Goal: Answer question/provide support

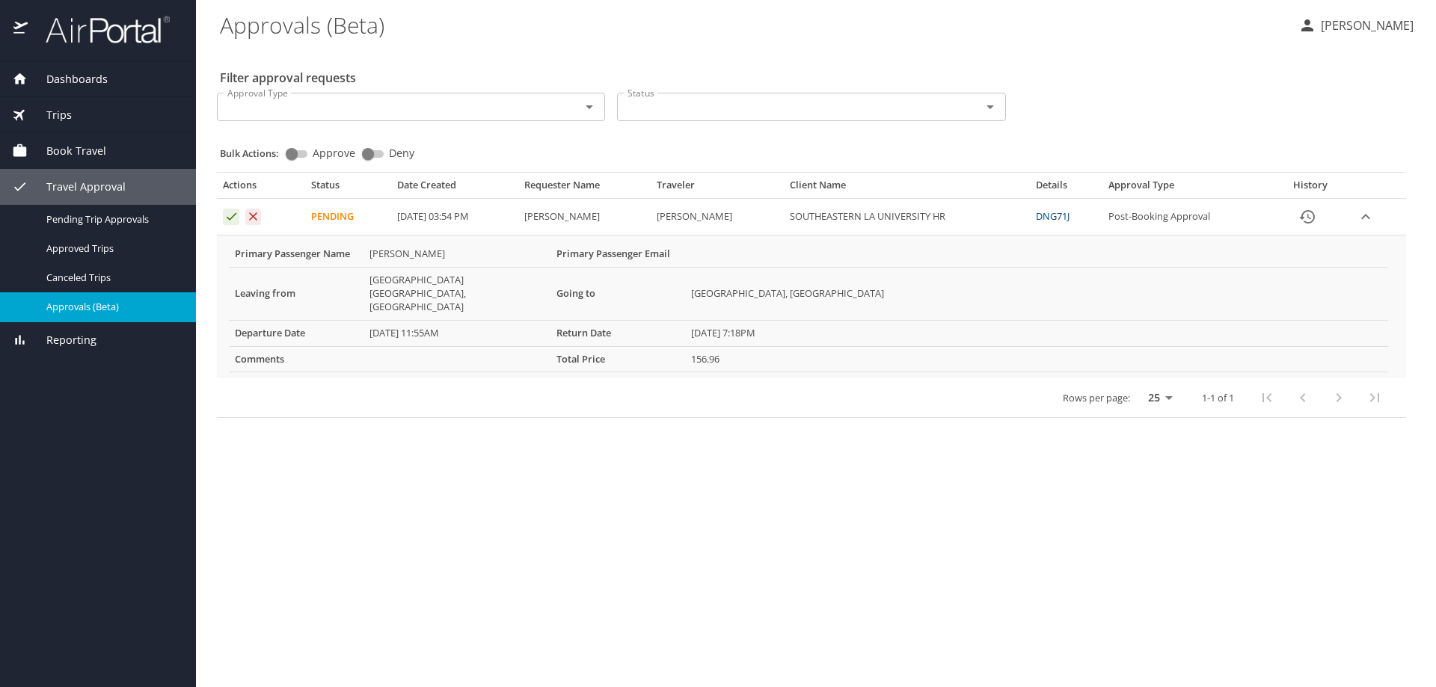
select select "US"
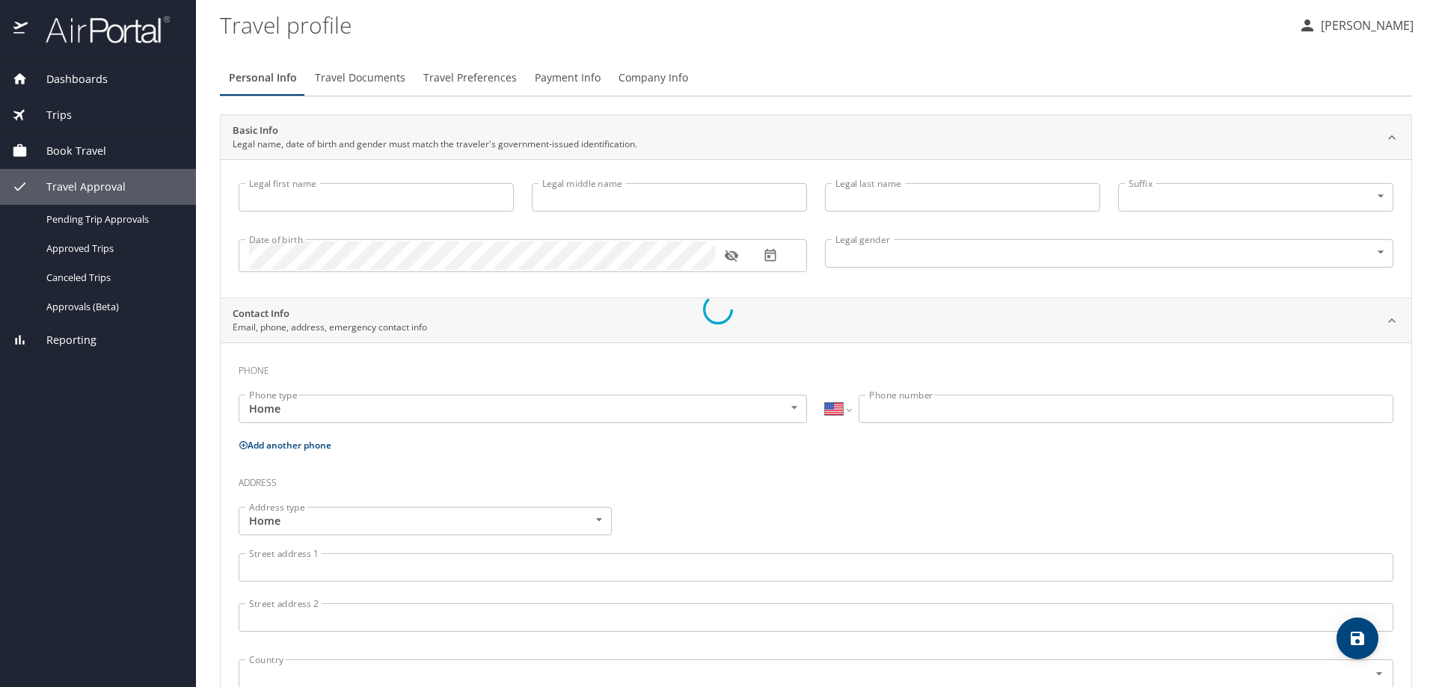
type input "[PERSON_NAME]"
type input "Undisclosed"
select select "US"
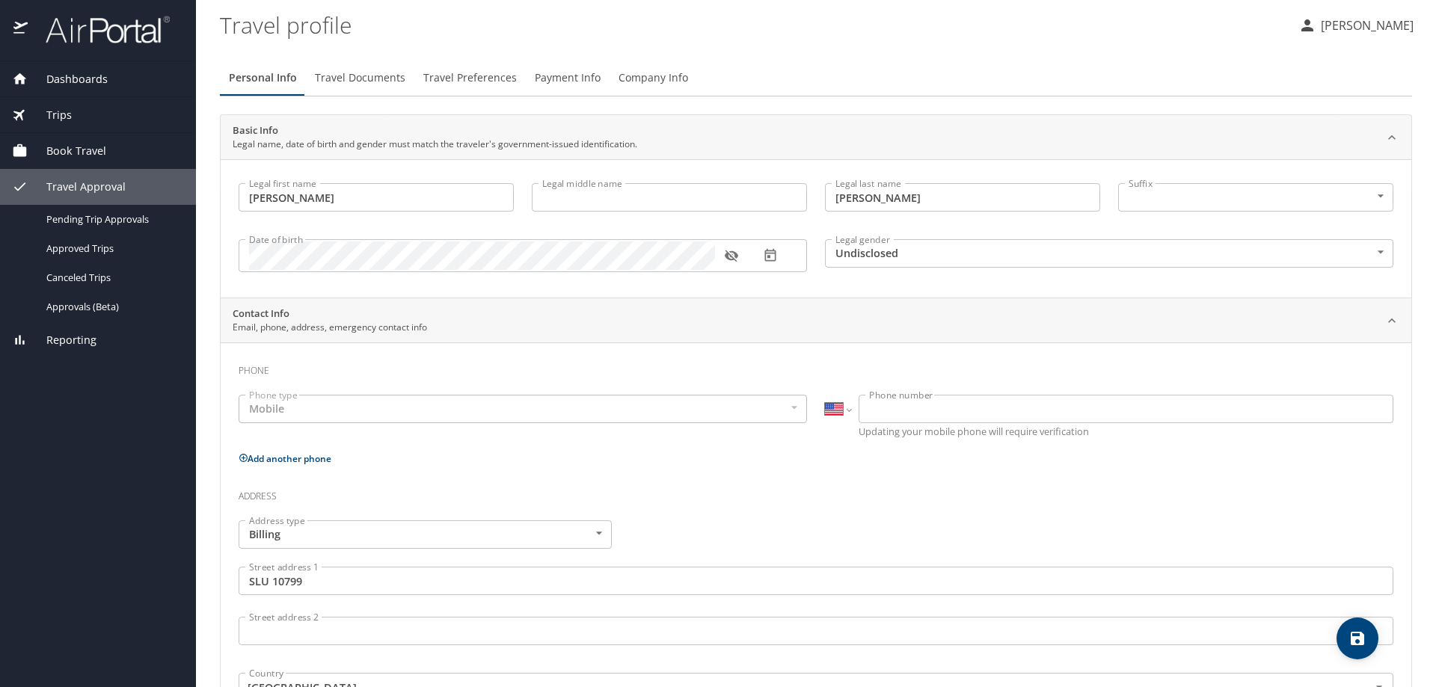
select select "US"
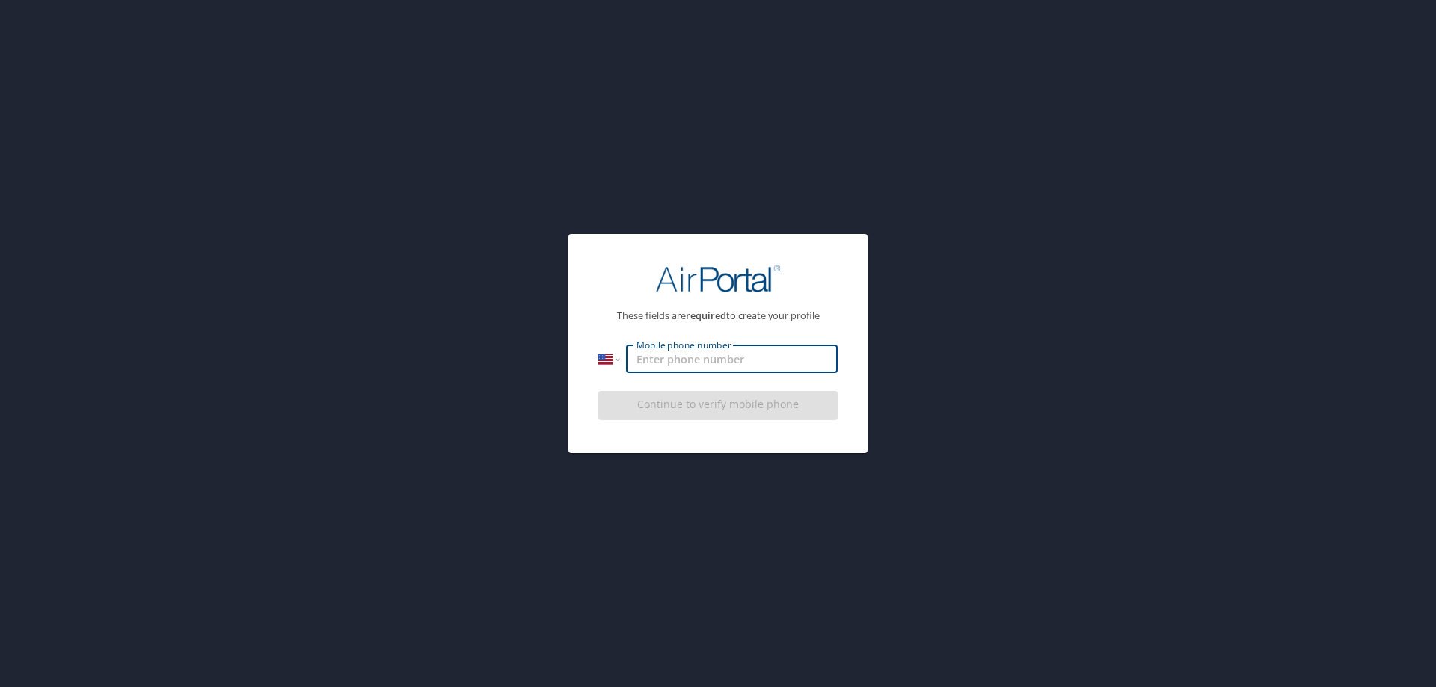
click at [650, 366] on input "Mobile phone number" at bounding box center [732, 359] width 212 height 28
type input "00000000000"
drag, startPoint x: 974, startPoint y: 276, endPoint x: 844, endPoint y: 275, distance: 130.1
click at [963, 279] on div "These fields are required to create your profile International [GEOGRAPHIC_DATA…" at bounding box center [718, 343] width 1436 height 687
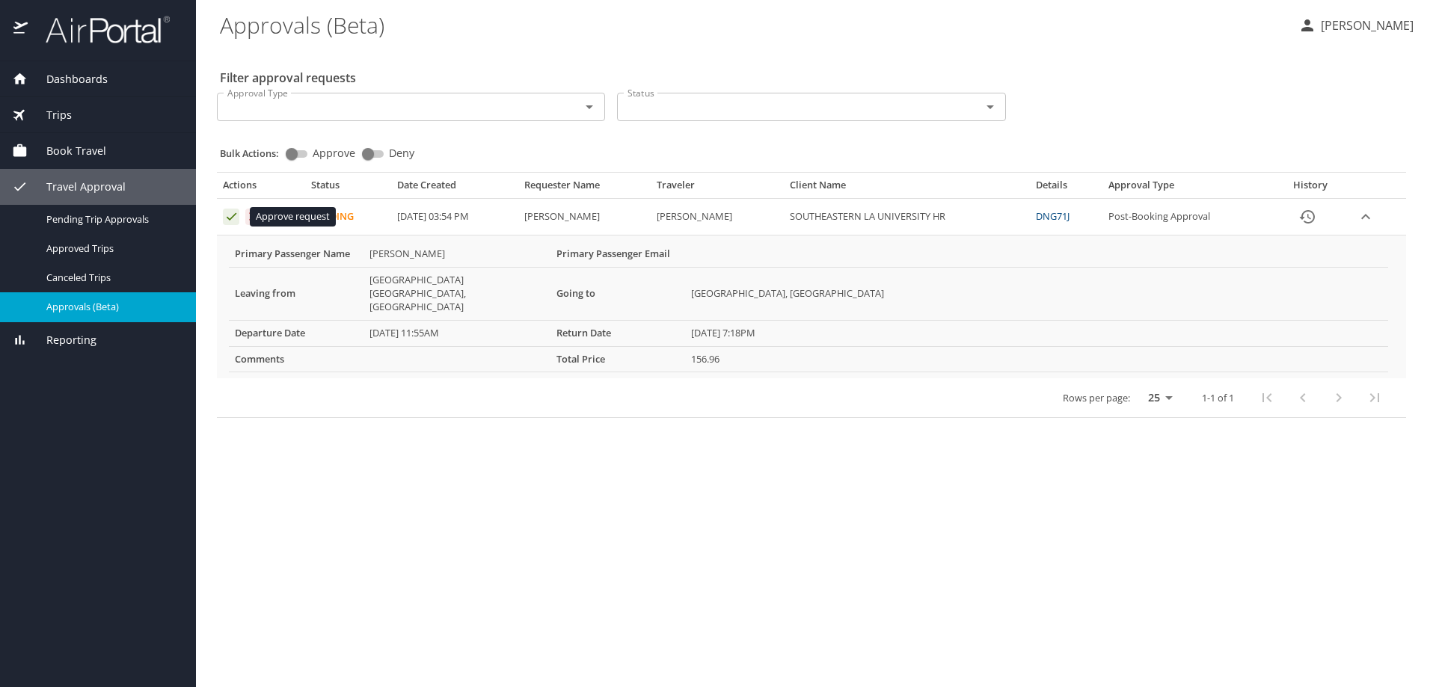
click at [232, 218] on icon "Approval table" at bounding box center [232, 216] width 10 height 7
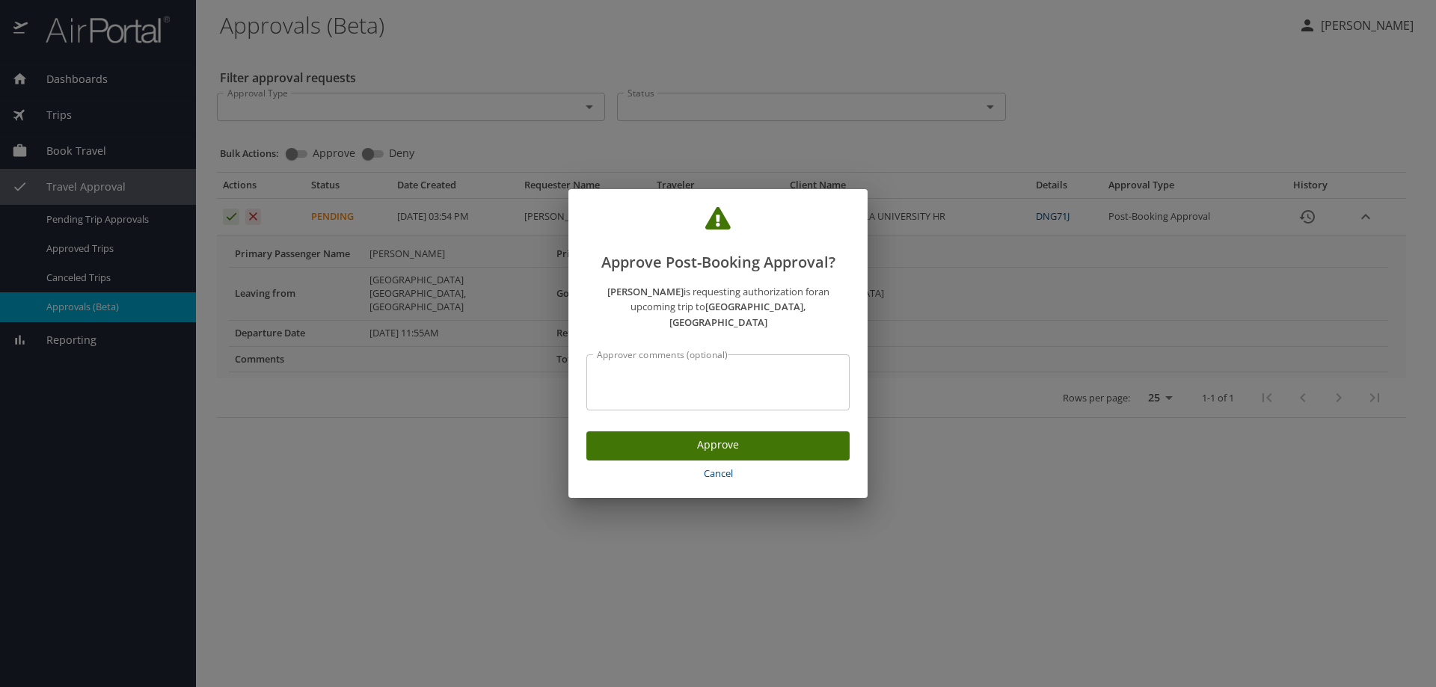
click at [632, 372] on textarea "Approver comments (optional)" at bounding box center [718, 383] width 242 height 28
click at [796, 369] on textarea "Candidate for R-2049 Professor/[PERSON_NAME]" at bounding box center [718, 383] width 242 height 28
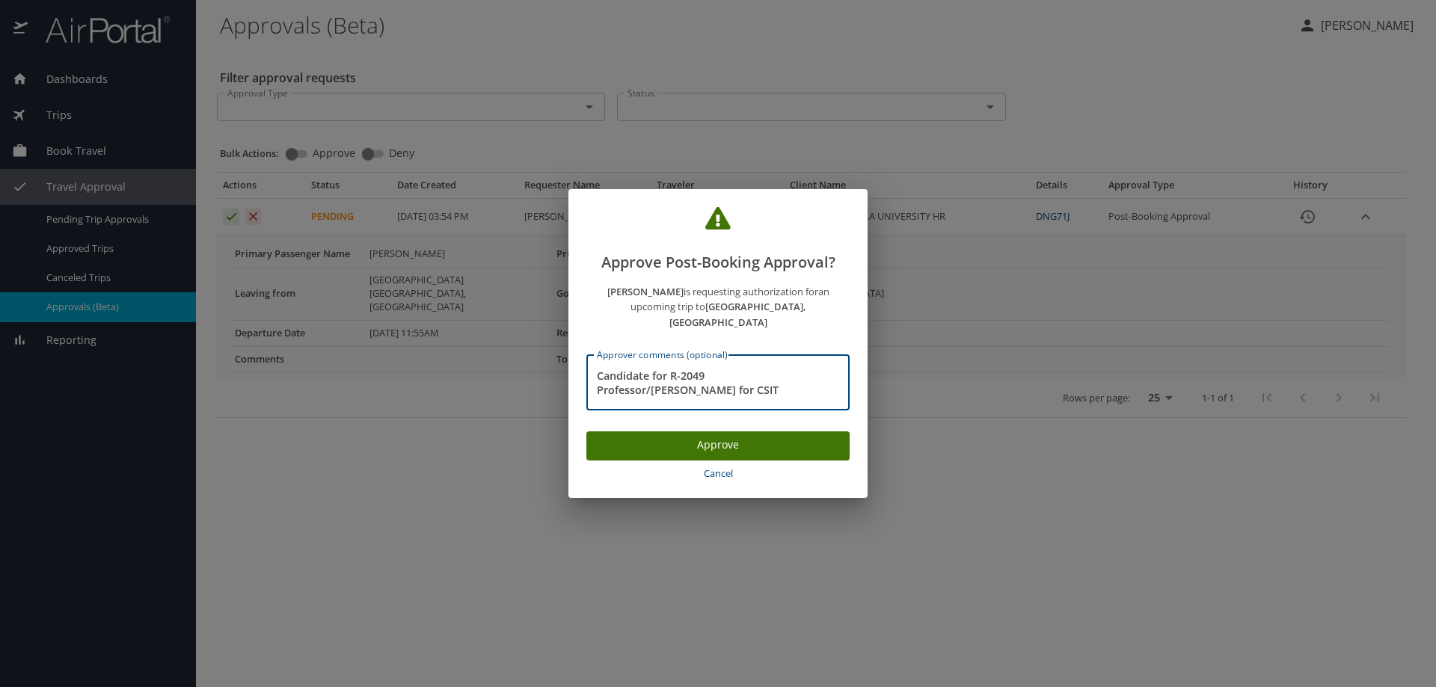
type textarea "Candidate for R-2049 Professor/[PERSON_NAME] for CSIT"
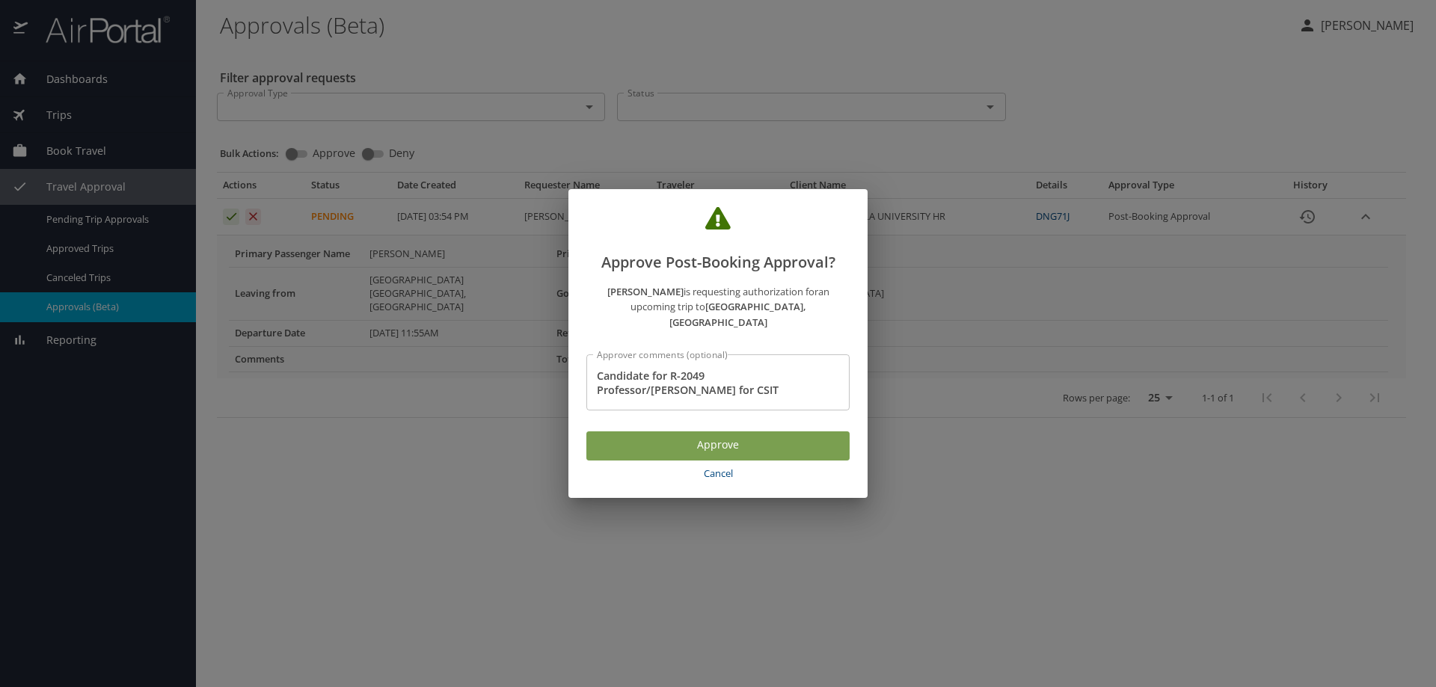
click at [686, 437] on span "Approve" at bounding box center [717, 445] width 239 height 19
